Goal: Information Seeking & Learning: Learn about a topic

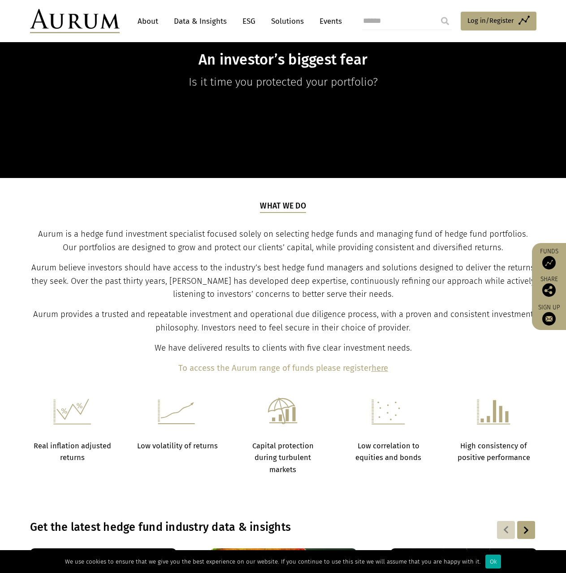
scroll to position [358, 0]
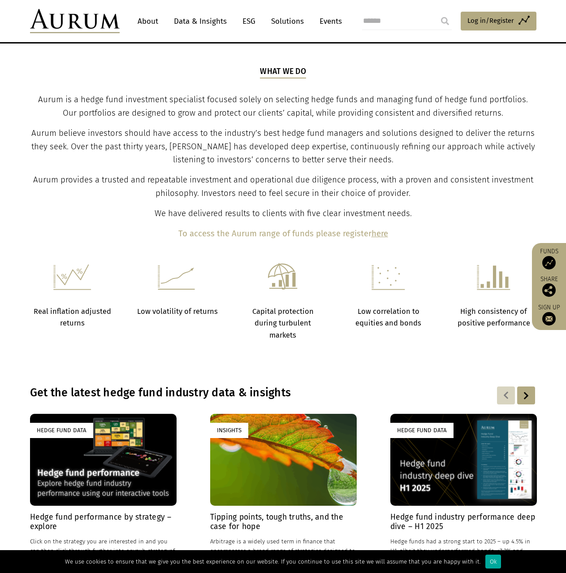
click at [173, 314] on strong "Low volatility of returns" at bounding box center [177, 311] width 81 height 9
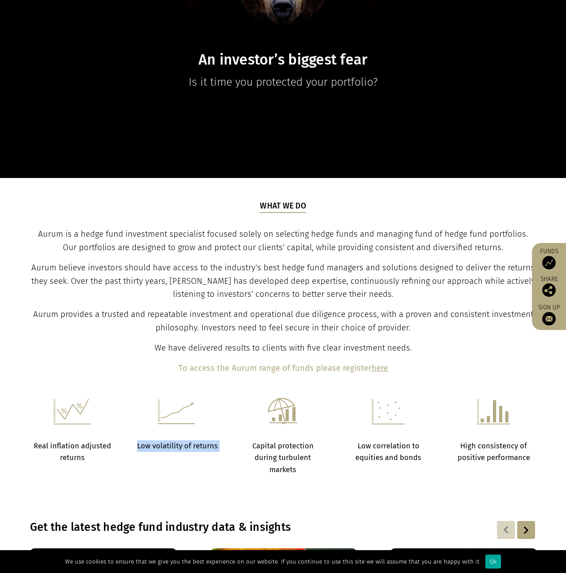
scroll to position [0, 0]
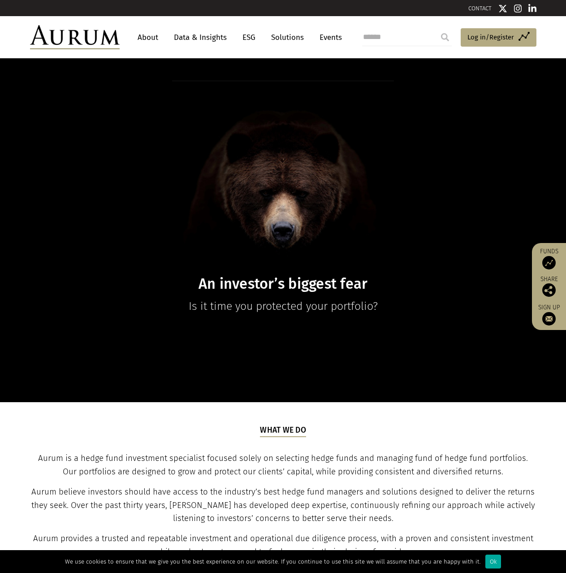
click at [190, 38] on link "Data & Insights" at bounding box center [200, 37] width 62 height 17
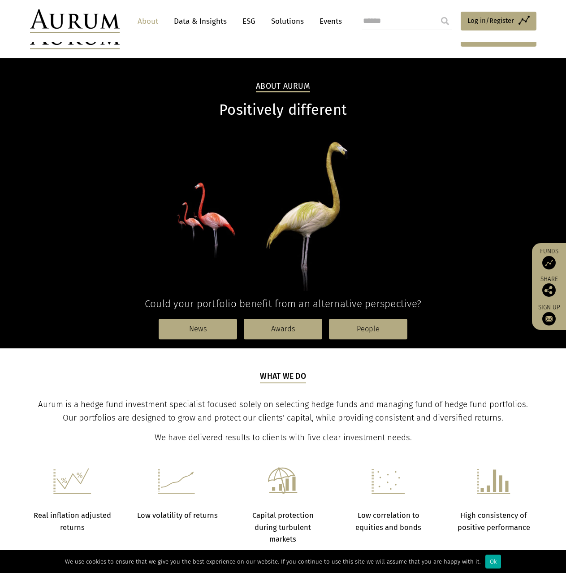
scroll to position [269, 0]
